Goal: Task Accomplishment & Management: Manage account settings

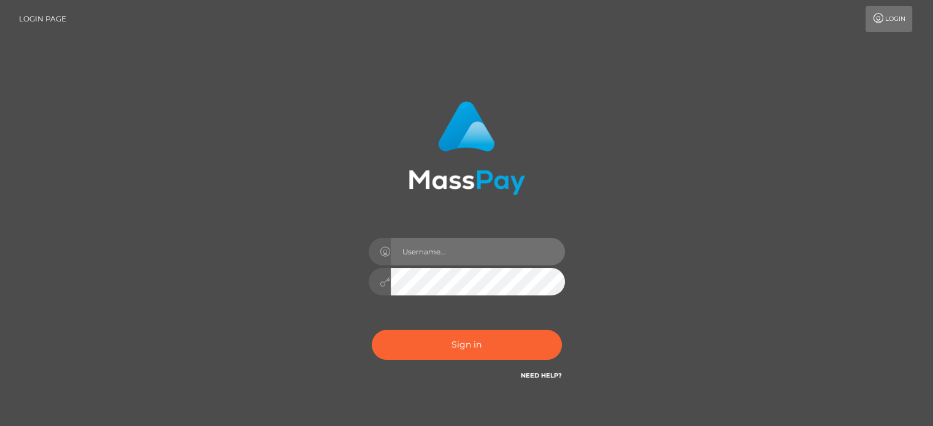
click at [479, 248] on input "text" at bounding box center [478, 252] width 174 height 28
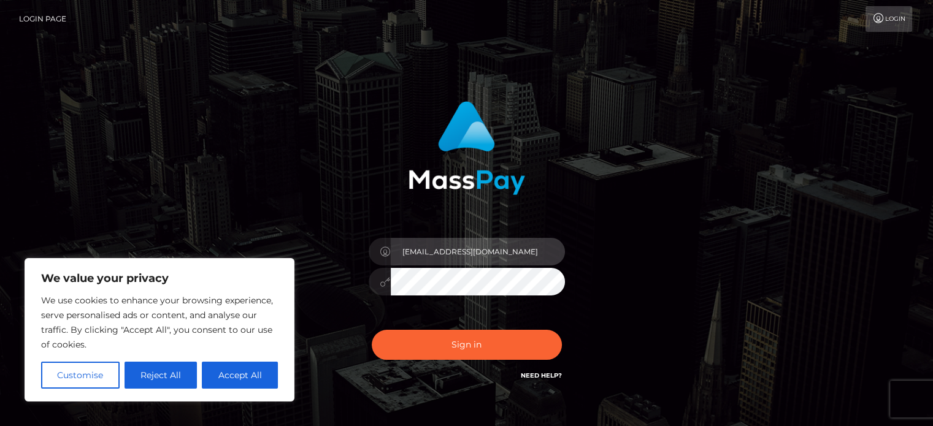
type input "[EMAIL_ADDRESS][DOMAIN_NAME]"
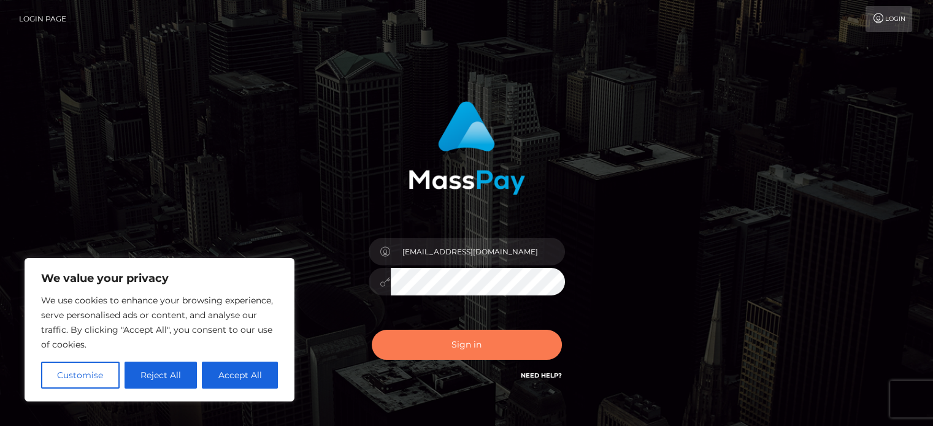
click at [452, 347] on button "Sign in" at bounding box center [467, 345] width 190 height 30
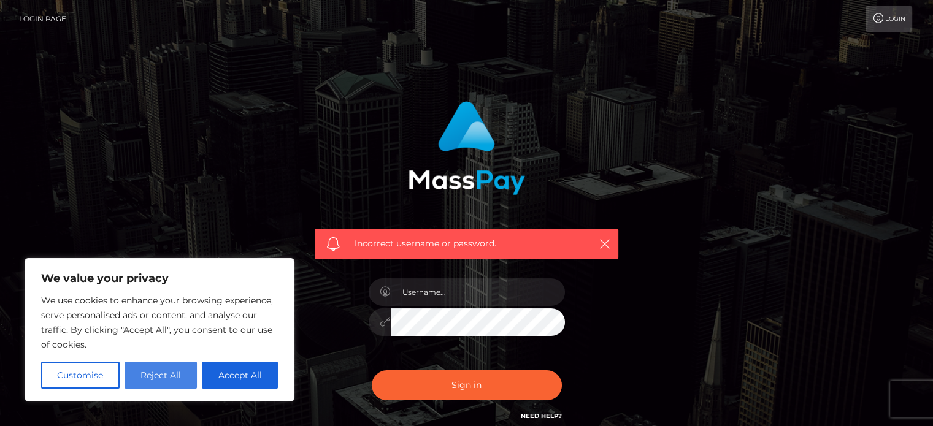
click at [163, 369] on button "Reject All" at bounding box center [161, 375] width 73 height 27
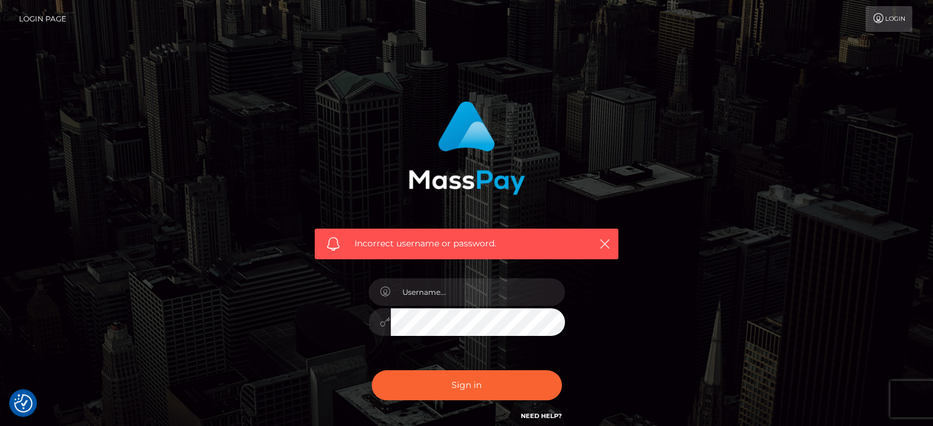
type input "[EMAIL_ADDRESS][DOMAIN_NAME]"
click at [606, 338] on div "Incorrect username or password. [EMAIL_ADDRESS][DOMAIN_NAME]" at bounding box center [467, 262] width 322 height 341
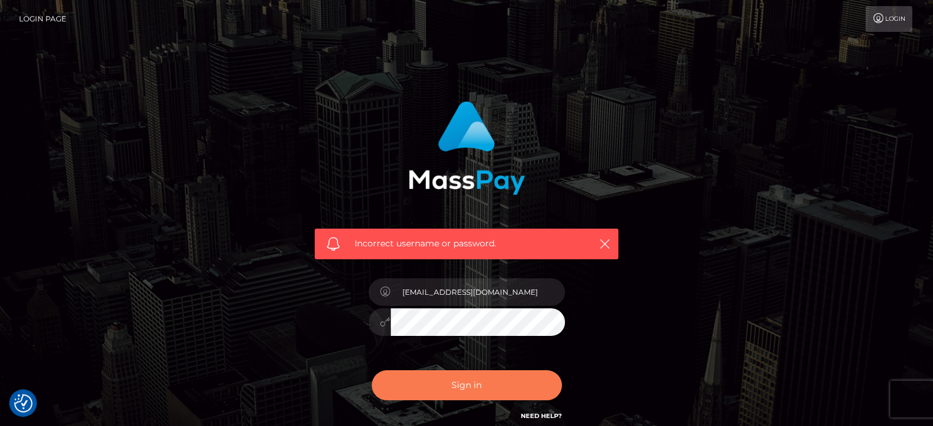
click at [466, 378] on button "Sign in" at bounding box center [467, 386] width 190 height 30
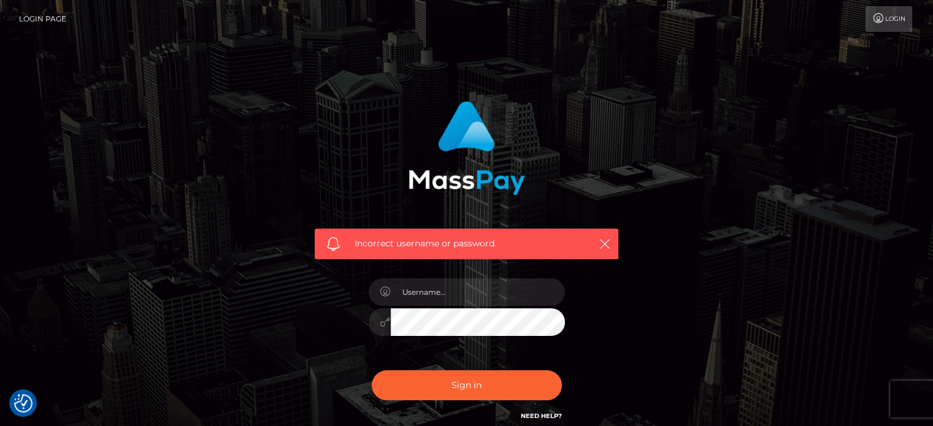
click at [886, 18] on link "Login" at bounding box center [889, 19] width 47 height 26
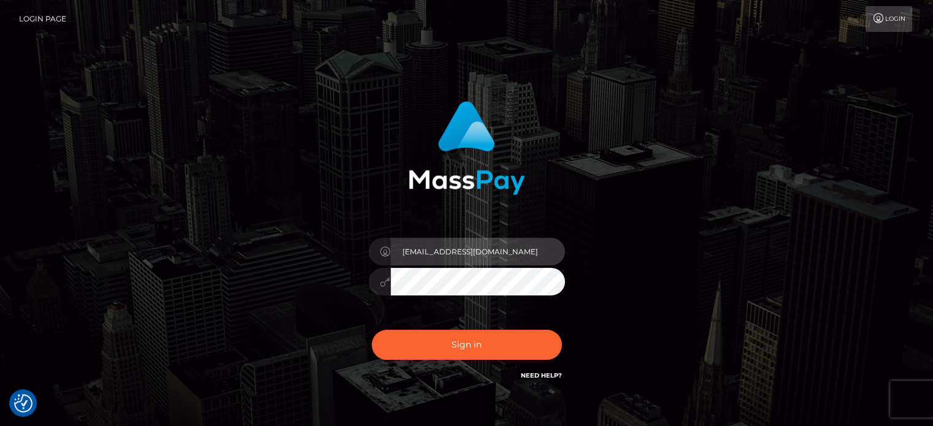
drag, startPoint x: 498, startPoint y: 256, endPoint x: 395, endPoint y: 237, distance: 105.3
click at [395, 237] on div "[EMAIL_ADDRESS][DOMAIN_NAME]" at bounding box center [467, 276] width 215 height 94
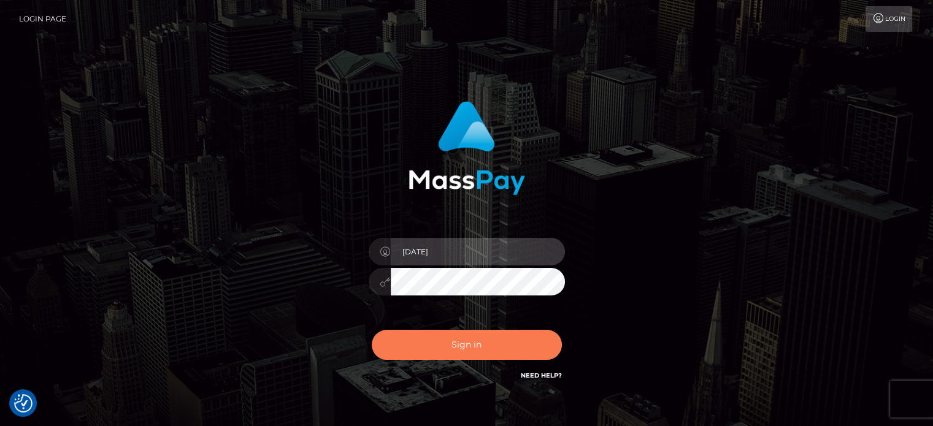
type input "[DATE]"
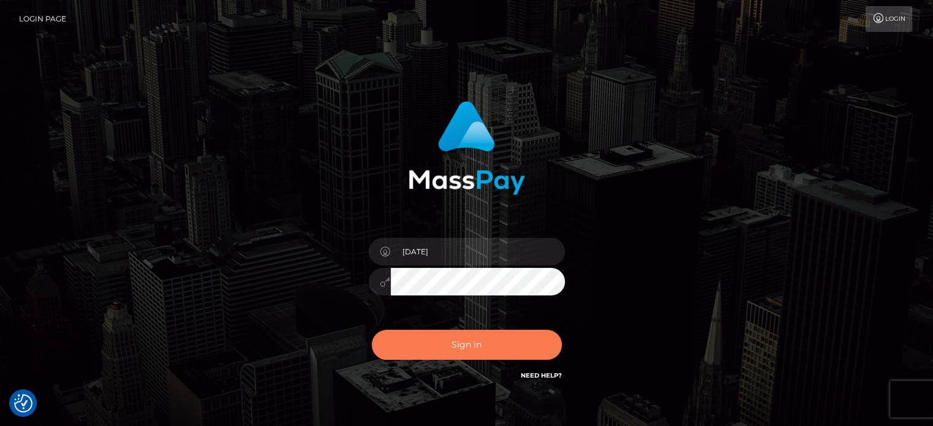
click at [456, 347] on button "Sign in" at bounding box center [467, 345] width 190 height 30
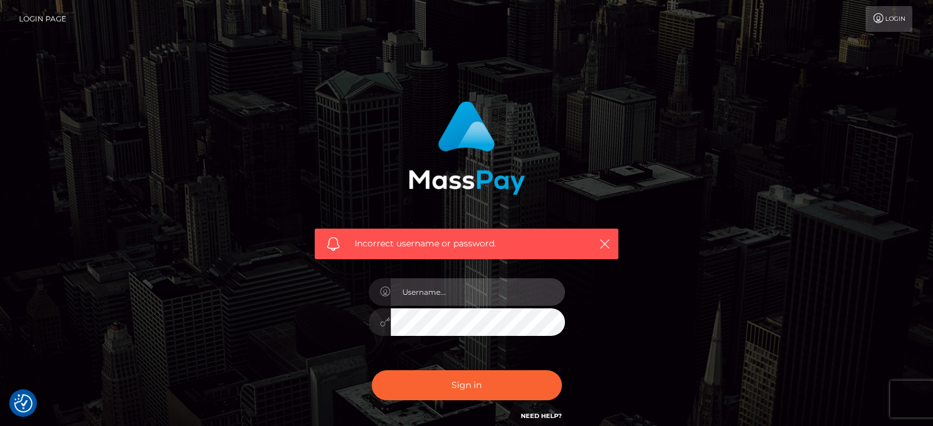
type input "[EMAIL_ADDRESS][DOMAIN_NAME]"
drag, startPoint x: 506, startPoint y: 293, endPoint x: 391, endPoint y: 293, distance: 114.7
click at [391, 293] on input "[EMAIL_ADDRESS][DOMAIN_NAME]" at bounding box center [478, 293] width 174 height 28
click at [515, 288] on input "[EMAIL_ADDRESS][DOMAIN_NAME]" at bounding box center [478, 293] width 174 height 28
click at [636, 327] on div "Incorrect username or password. team@bishbashbot.com" at bounding box center [466, 268] width 341 height 353
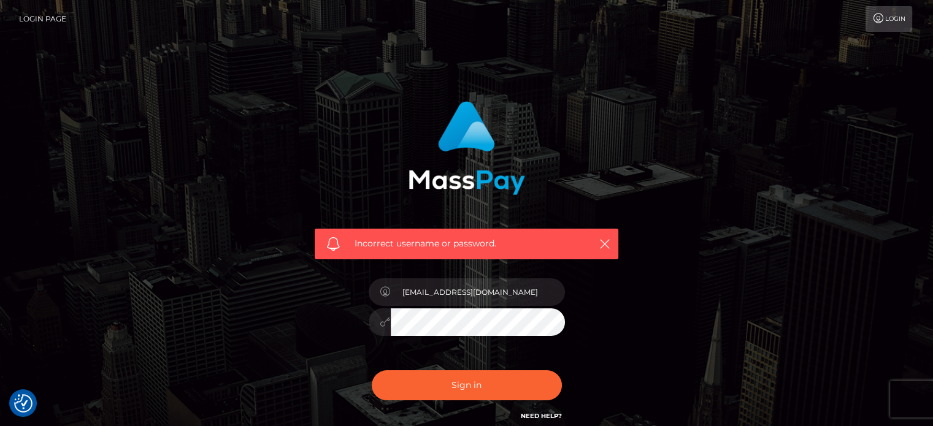
click at [383, 326] on div at bounding box center [467, 321] width 196 height 24
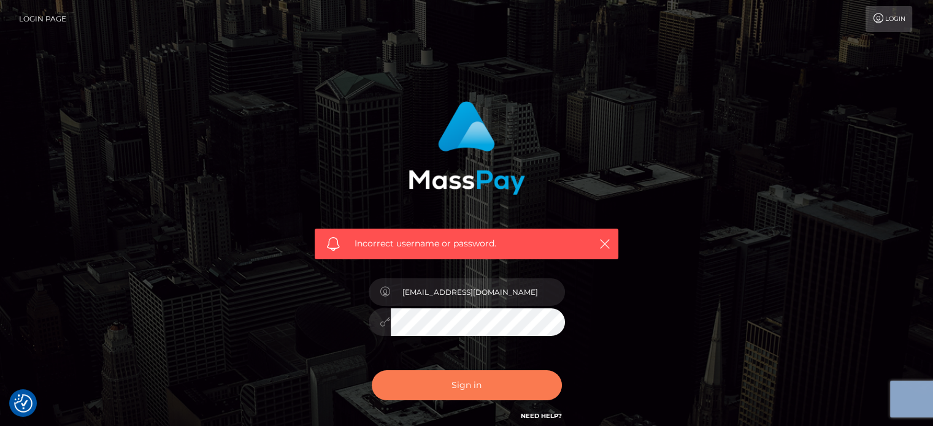
drag, startPoint x: 618, startPoint y: 305, endPoint x: 441, endPoint y: 382, distance: 193.8
click at [441, 382] on div "Incorrect username or password. team@bishbashbot.com" at bounding box center [467, 262] width 322 height 341
click at [441, 382] on button "Sign in" at bounding box center [467, 386] width 190 height 30
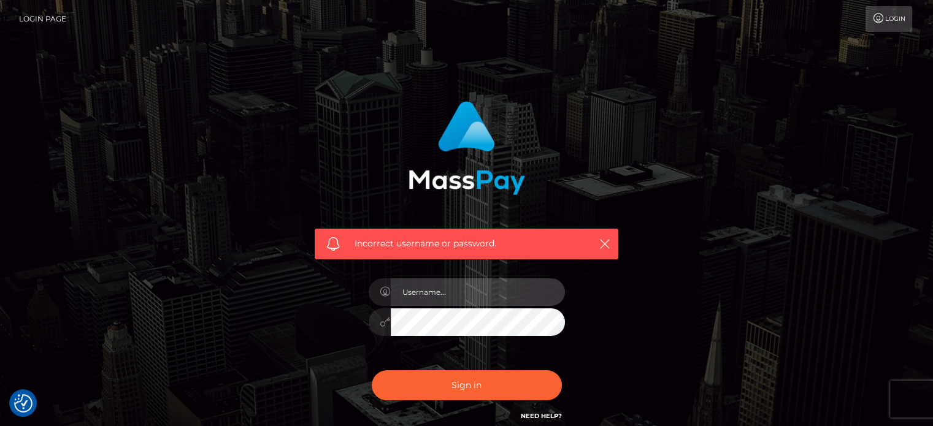
type input "[EMAIL_ADDRESS][DOMAIN_NAME]"
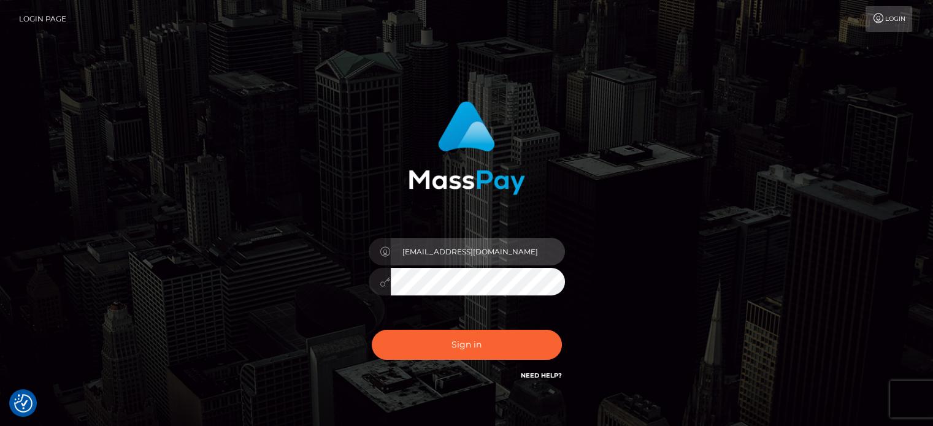
drag, startPoint x: 506, startPoint y: 258, endPoint x: 401, endPoint y: 257, distance: 104.3
click at [401, 257] on input "[EMAIL_ADDRESS][DOMAIN_NAME]" at bounding box center [478, 252] width 174 height 28
type input "1972-05-16"
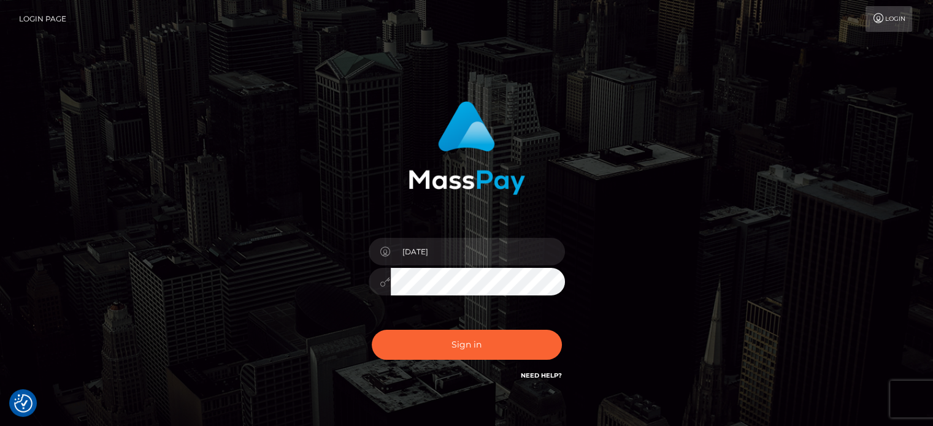
click at [456, 283] on div "1972-05-16 Sign in" at bounding box center [467, 242] width 322 height 300
click at [462, 339] on button "Sign in" at bounding box center [467, 345] width 190 height 30
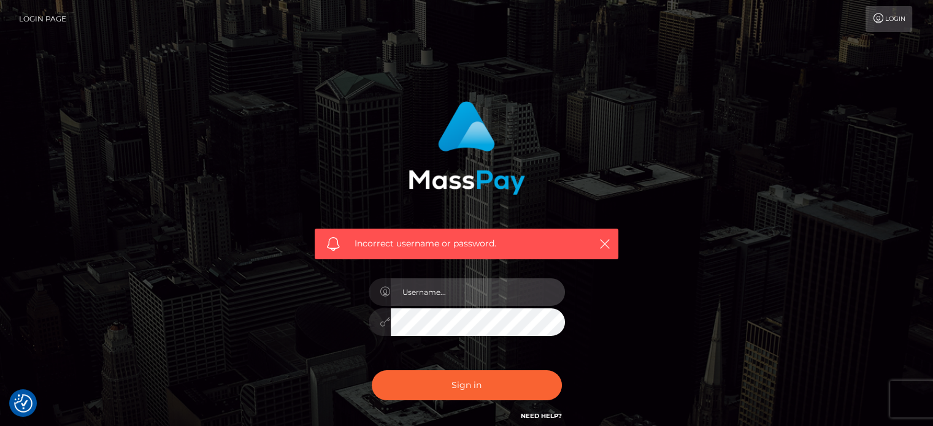
type input "[EMAIL_ADDRESS][DOMAIN_NAME]"
click at [388, 328] on div at bounding box center [467, 321] width 196 height 24
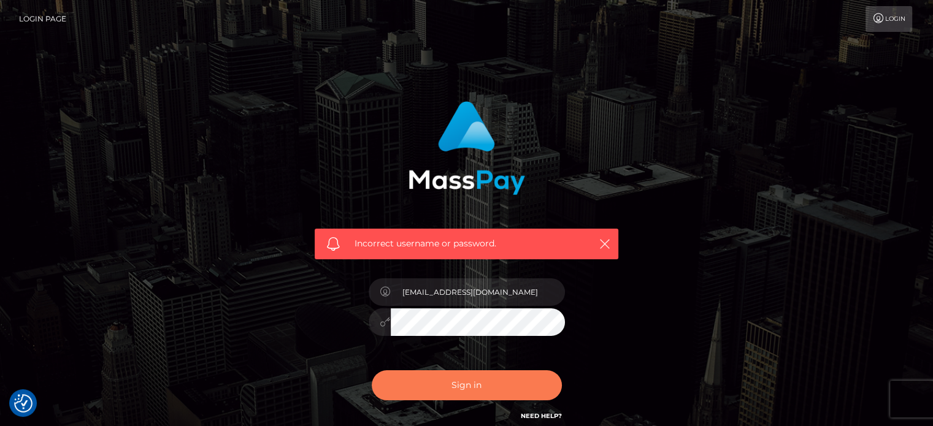
click at [437, 382] on button "Sign in" at bounding box center [467, 386] width 190 height 30
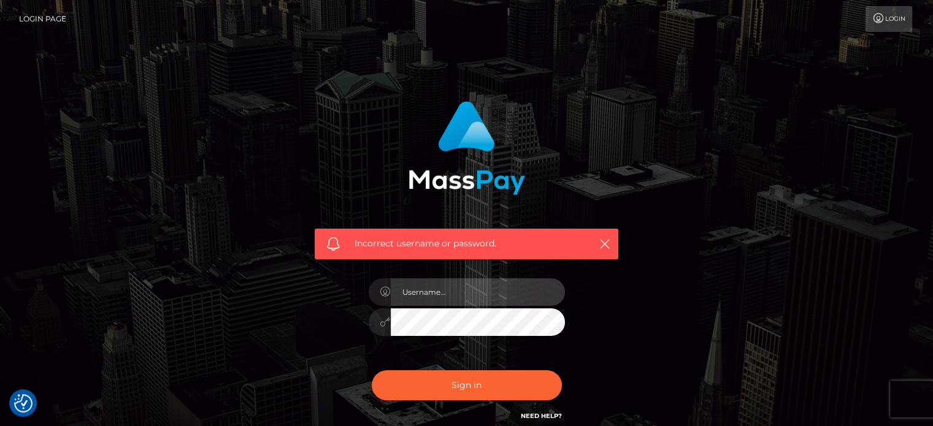
type input "[EMAIL_ADDRESS][DOMAIN_NAME]"
drag, startPoint x: 503, startPoint y: 292, endPoint x: 410, endPoint y: 296, distance: 92.7
click at [410, 296] on input "[EMAIL_ADDRESS][DOMAIN_NAME]" at bounding box center [478, 293] width 174 height 28
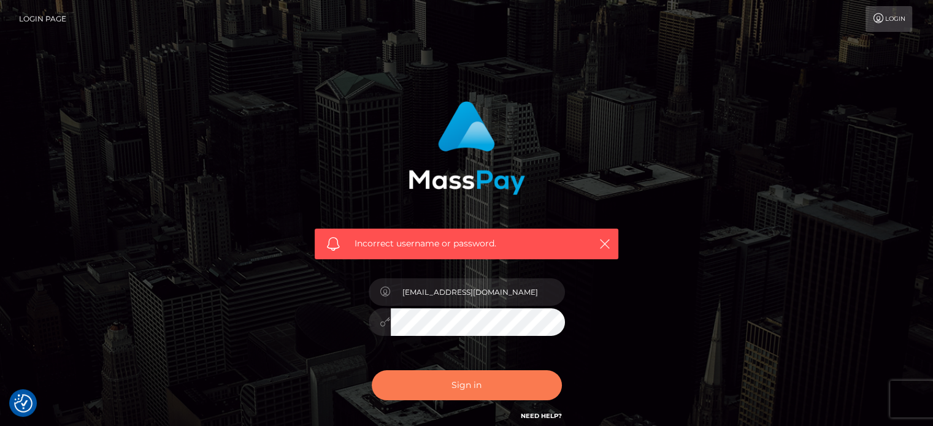
click at [418, 388] on button "Sign in" at bounding box center [467, 386] width 190 height 30
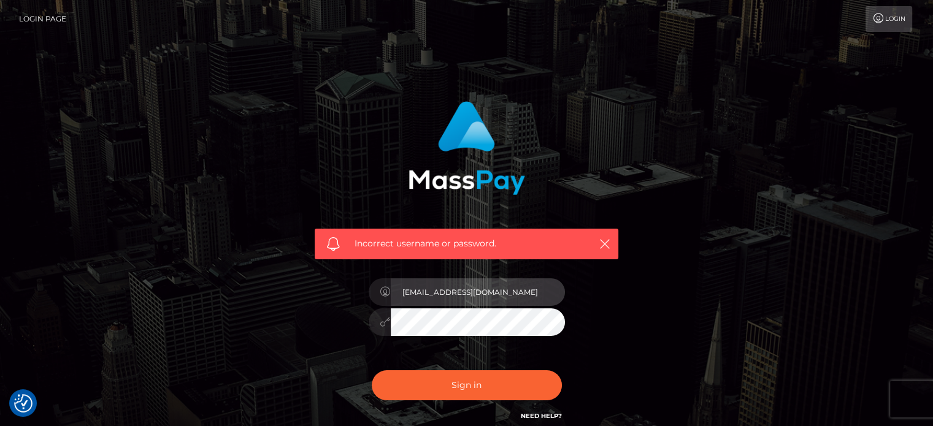
click at [468, 294] on input "[EMAIL_ADDRESS][DOMAIN_NAME]" at bounding box center [478, 293] width 174 height 28
drag, startPoint x: 498, startPoint y: 287, endPoint x: 400, endPoint y: 291, distance: 98.3
click at [400, 291] on input "[EMAIL_ADDRESS][DOMAIN_NAME]" at bounding box center [478, 293] width 174 height 28
type input "1972-05-16"
click at [648, 285] on div "Incorrect username or password. 1972-05-16" at bounding box center [466, 268] width 699 height 353
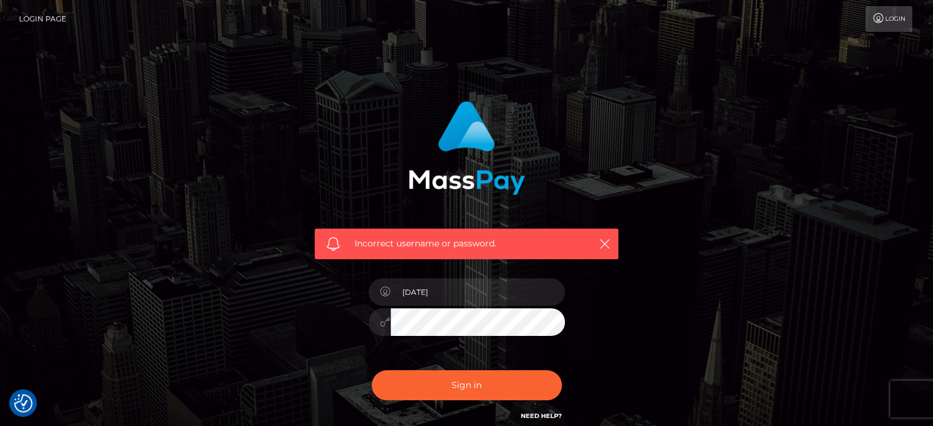
click at [610, 333] on div "Incorrect username or password. 1972-05-16" at bounding box center [467, 262] width 322 height 341
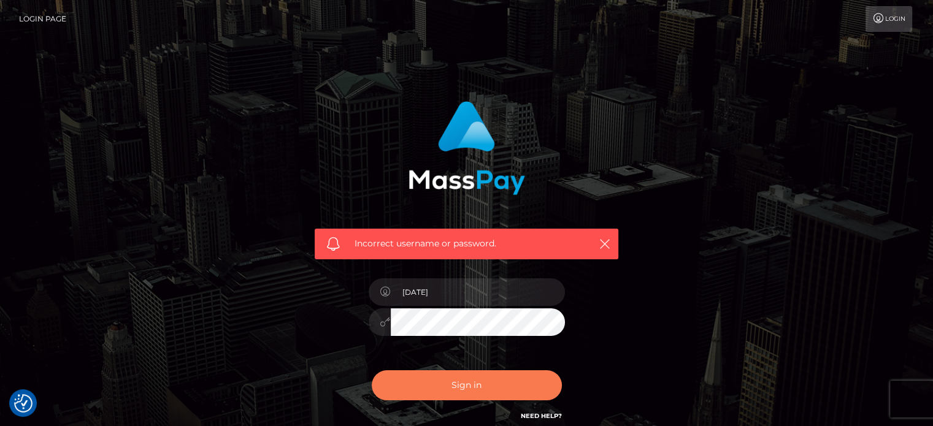
click at [471, 385] on button "Sign in" at bounding box center [467, 386] width 190 height 30
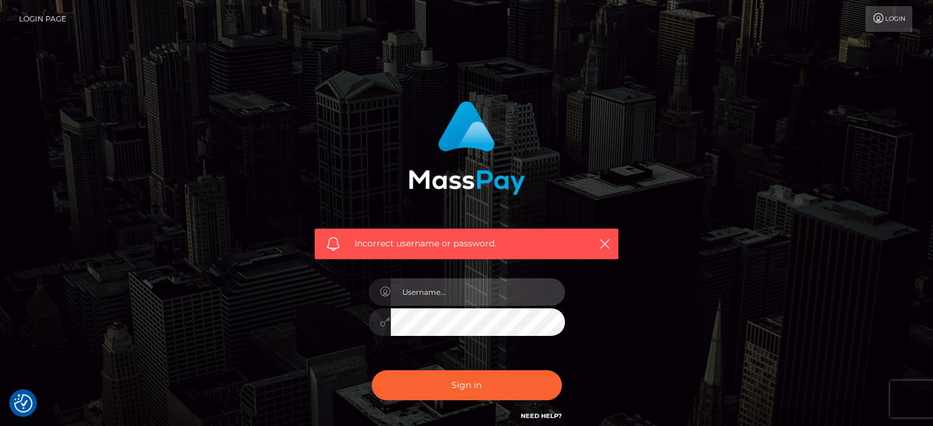
type input "[EMAIL_ADDRESS][DOMAIN_NAME]"
